Goal: Complete application form

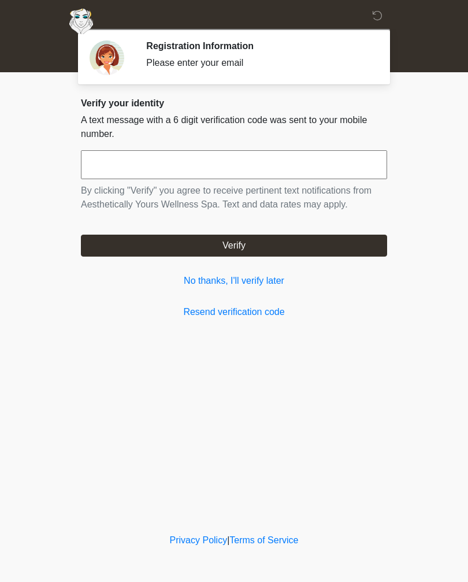
click at [195, 287] on link "No thanks, I'll verify later" at bounding box center [234, 281] width 306 height 14
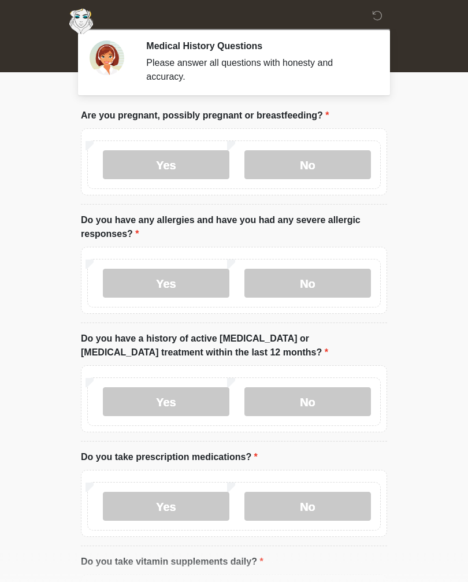
click at [60, 453] on body "‎ ‎ ‎ ‎ Medical History Questions Please answer all questions with honesty and …" at bounding box center [234, 291] width 468 height 582
click at [60, 452] on body "‎ ‎ ‎ ‎ Medical History Questions Please answer all questions with honesty and …" at bounding box center [234, 291] width 468 height 582
click at [428, 173] on body "‎ ‎ ‎ ‎ Medical History Questions Please answer all questions with honesty and …" at bounding box center [234, 291] width 468 height 582
click at [445, 148] on body "‎ ‎ ‎ ‎ Medical History Questions Please answer all questions with honesty and …" at bounding box center [234, 291] width 468 height 582
click at [437, 116] on body "‎ ‎ ‎ ‎ Medical History Questions Please answer all questions with honesty and …" at bounding box center [234, 291] width 468 height 582
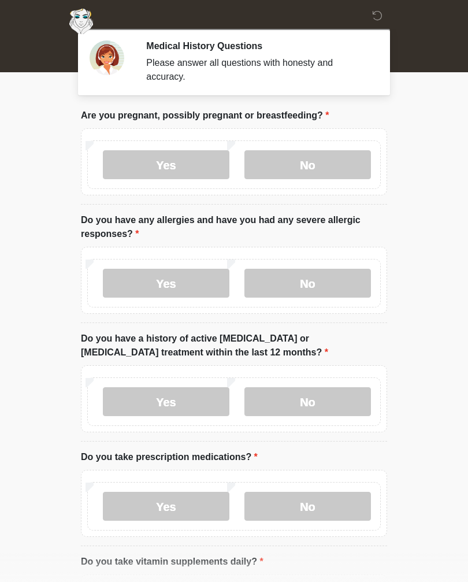
click at [431, 159] on body "‎ ‎ ‎ ‎ Medical History Questions Please answer all questions with honesty and …" at bounding box center [234, 291] width 468 height 582
click at [431, 137] on body "‎ ‎ ‎ ‎ Medical History Questions Please answer all questions with honesty and …" at bounding box center [234, 291] width 468 height 582
click at [425, 168] on body "‎ ‎ ‎ ‎ Medical History Questions Please answer all questions with honesty and …" at bounding box center [234, 291] width 468 height 582
click at [424, 168] on body "‎ ‎ ‎ ‎ Medical History Questions Please answer all questions with honesty and …" at bounding box center [234, 291] width 468 height 582
click at [433, 185] on body "‎ ‎ ‎ ‎ Medical History Questions Please answer all questions with honesty and …" at bounding box center [234, 291] width 468 height 582
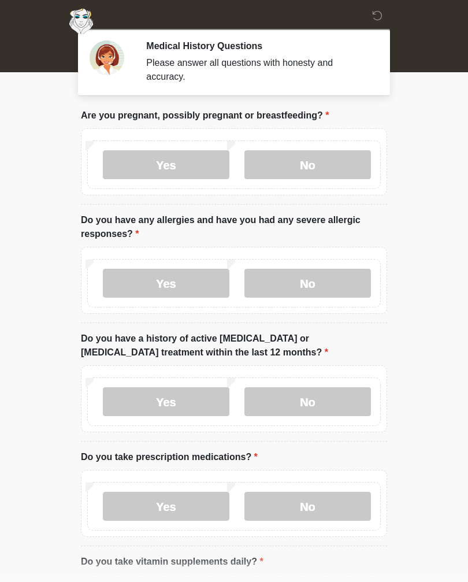
click at [427, 121] on body "‎ ‎ ‎ ‎ Medical History Questions Please answer all questions with honesty and …" at bounding box center [234, 291] width 468 height 582
click at [323, 165] on label "No" at bounding box center [308, 164] width 127 height 29
click at [335, 275] on label "No" at bounding box center [308, 283] width 127 height 29
click at [323, 393] on label "No" at bounding box center [308, 401] width 127 height 29
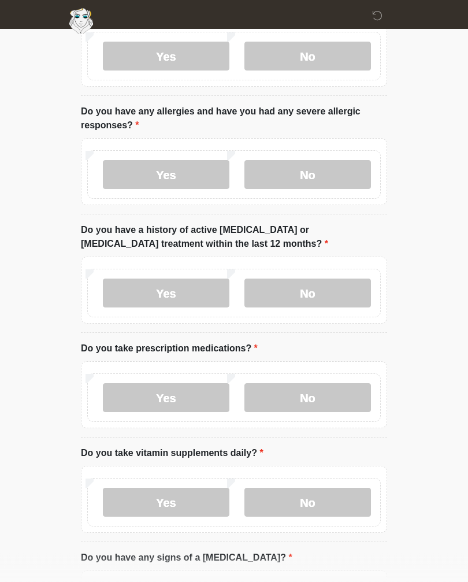
scroll to position [109, 0]
click at [337, 389] on label "No" at bounding box center [308, 397] width 127 height 29
click at [179, 495] on label "Yes" at bounding box center [166, 501] width 127 height 29
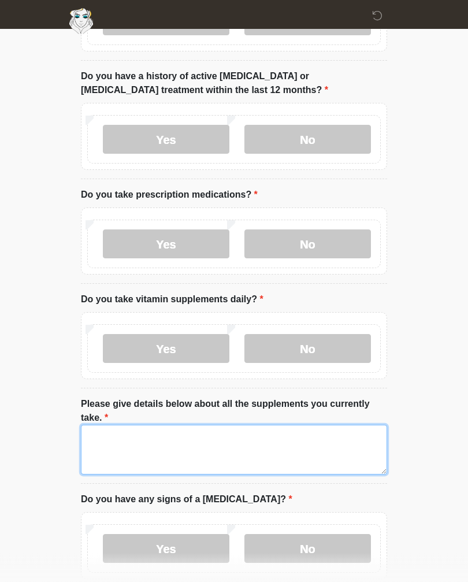
click at [268, 441] on textarea "Please give details below about all the supplements you currently take." at bounding box center [234, 451] width 306 height 50
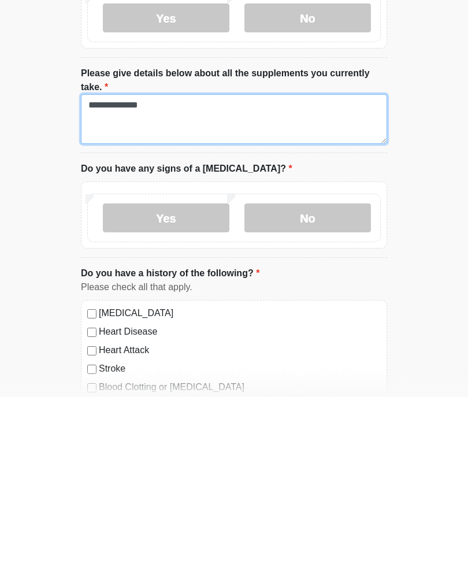
type textarea "**********"
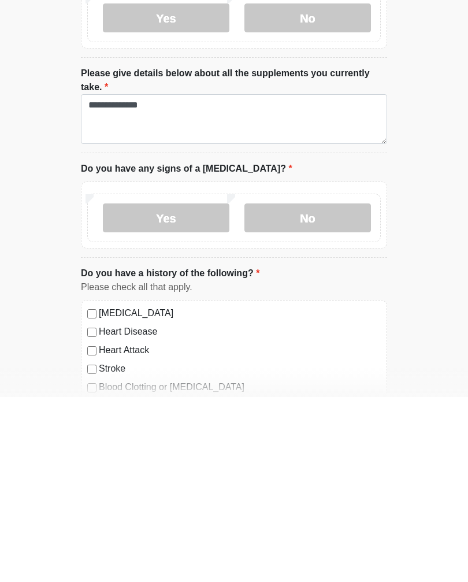
click at [330, 389] on label "No" at bounding box center [308, 403] width 127 height 29
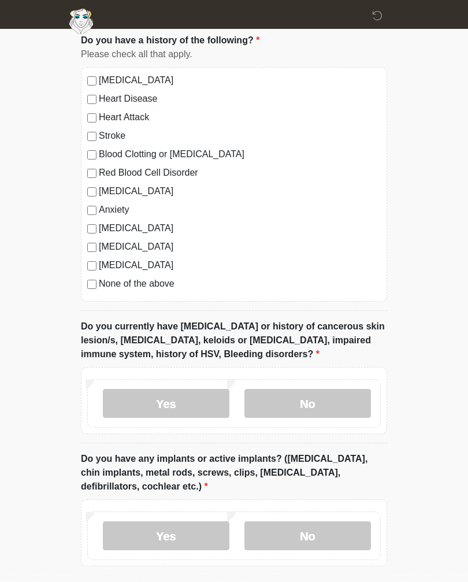
scroll to position [825, 0]
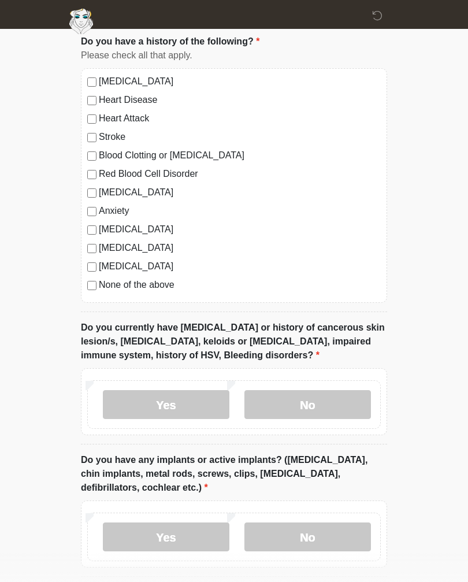
click at [340, 394] on label "No" at bounding box center [308, 404] width 127 height 29
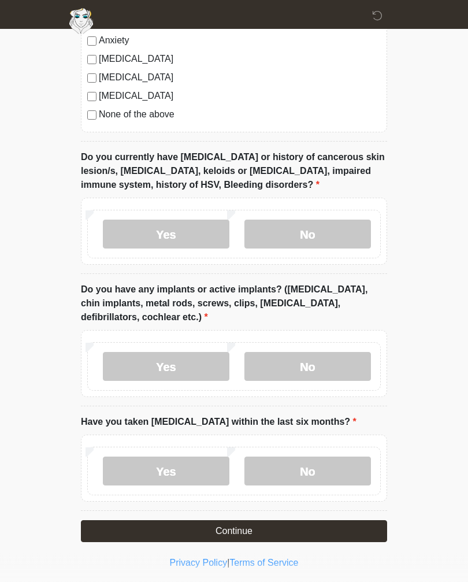
scroll to position [996, 0]
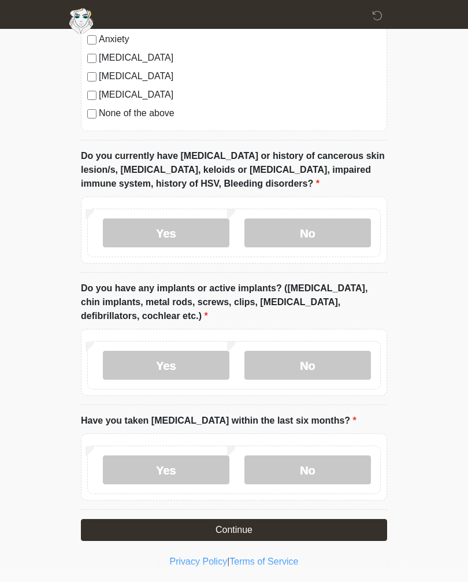
click at [339, 359] on label "No" at bounding box center [308, 366] width 127 height 29
click at [327, 463] on label "No" at bounding box center [308, 470] width 127 height 29
click at [336, 525] on button "Continue" at bounding box center [234, 531] width 306 height 22
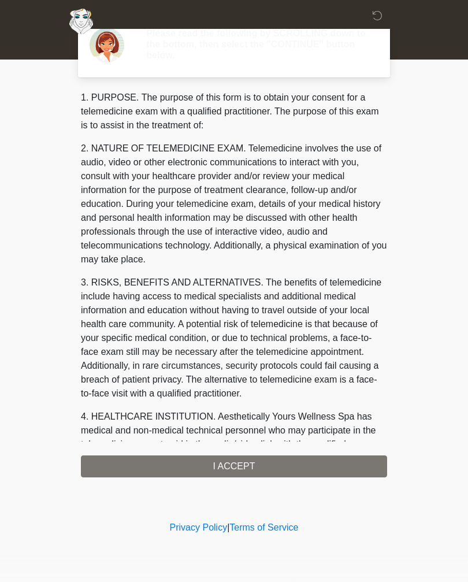
scroll to position [0, 0]
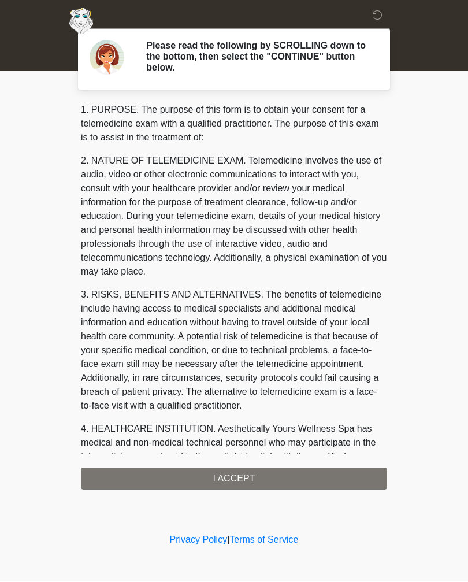
click at [327, 483] on div "1. PURPOSE. The purpose of this form is to obtain your consent for a telemedici…" at bounding box center [234, 297] width 306 height 387
click at [269, 479] on div "1. PURPOSE. The purpose of this form is to obtain your consent for a telemedici…" at bounding box center [234, 297] width 306 height 387
click at [256, 483] on div "1. PURPOSE. The purpose of this form is to obtain your consent for a telemedici…" at bounding box center [234, 297] width 306 height 387
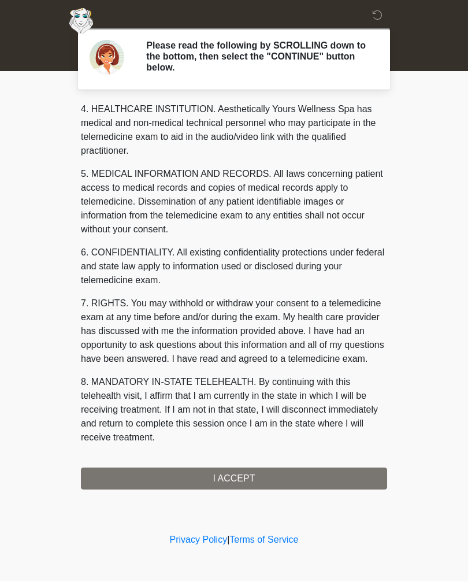
scroll to position [348, 0]
click at [261, 473] on button "I ACCEPT" at bounding box center [234, 479] width 306 height 22
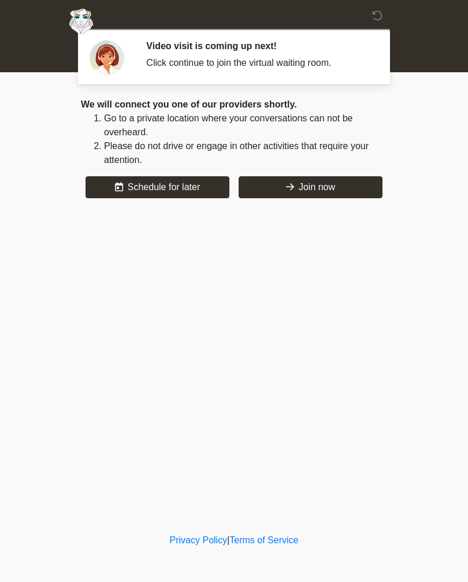
click at [341, 184] on button "Join now" at bounding box center [311, 187] width 144 height 22
